Goal: Information Seeking & Learning: Learn about a topic

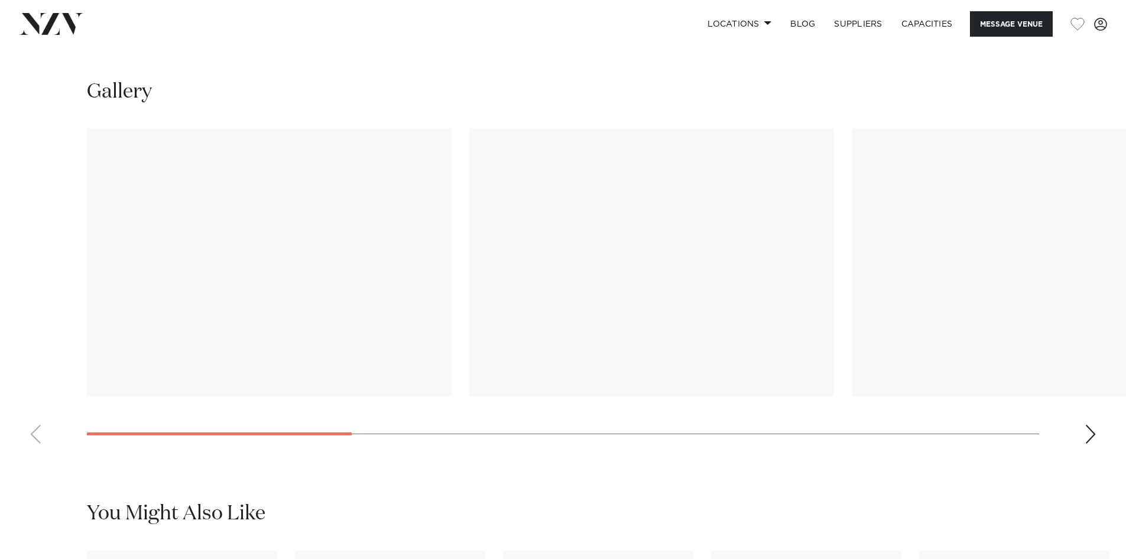
scroll to position [1159, 0]
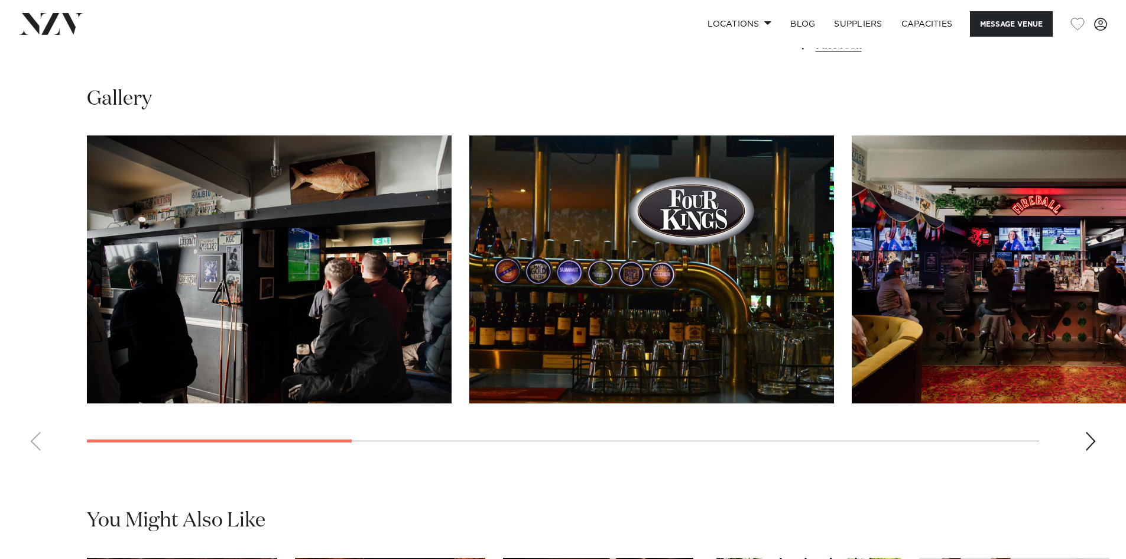
click at [621, 351] on img "2 / 9" at bounding box center [651, 269] width 365 height 268
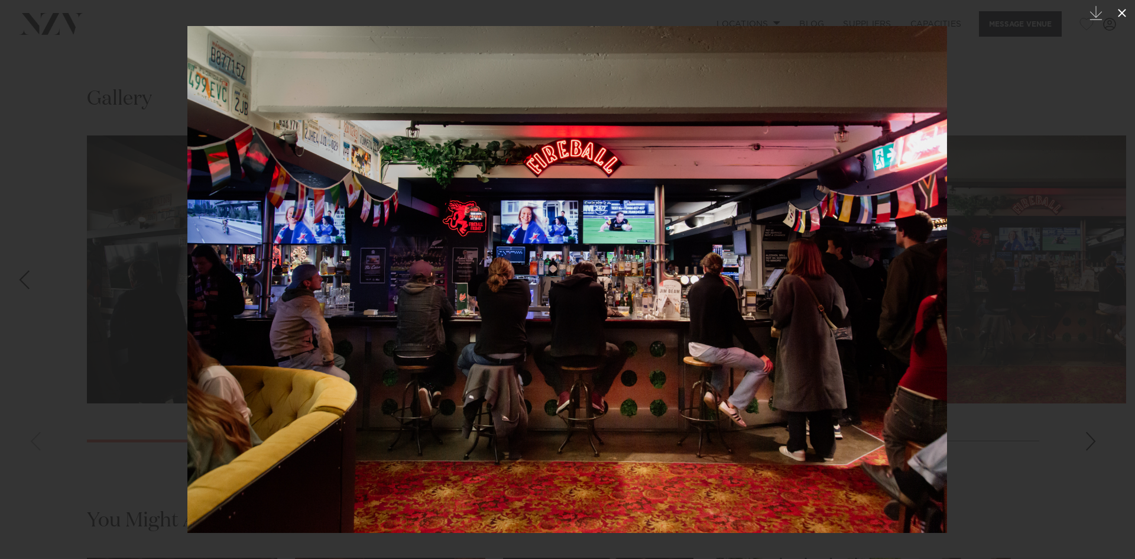
click at [1126, 14] on icon at bounding box center [1122, 13] width 14 height 14
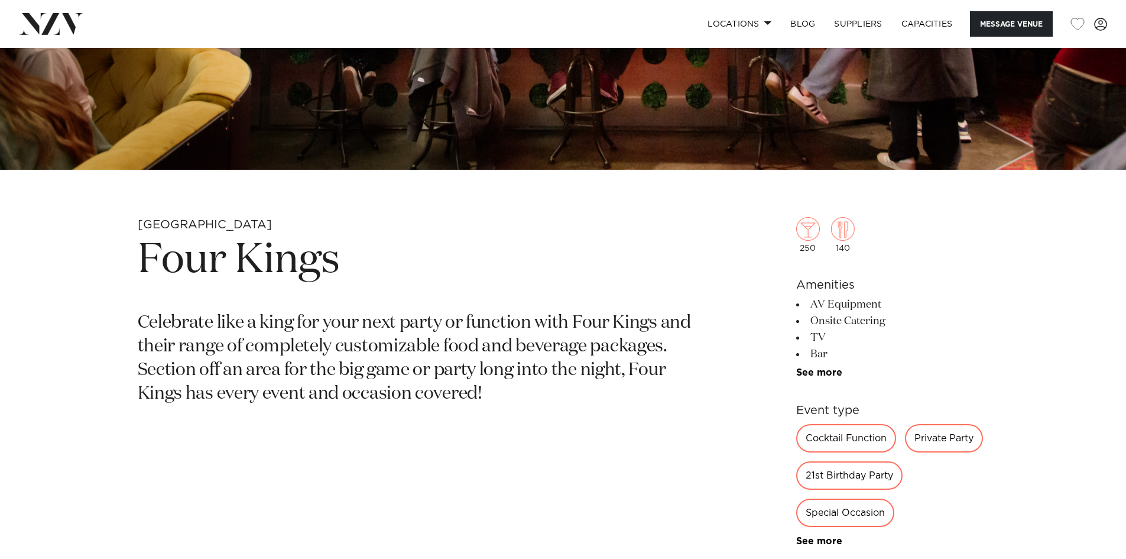
scroll to position [383, 0]
